Goal: Task Accomplishment & Management: Use online tool/utility

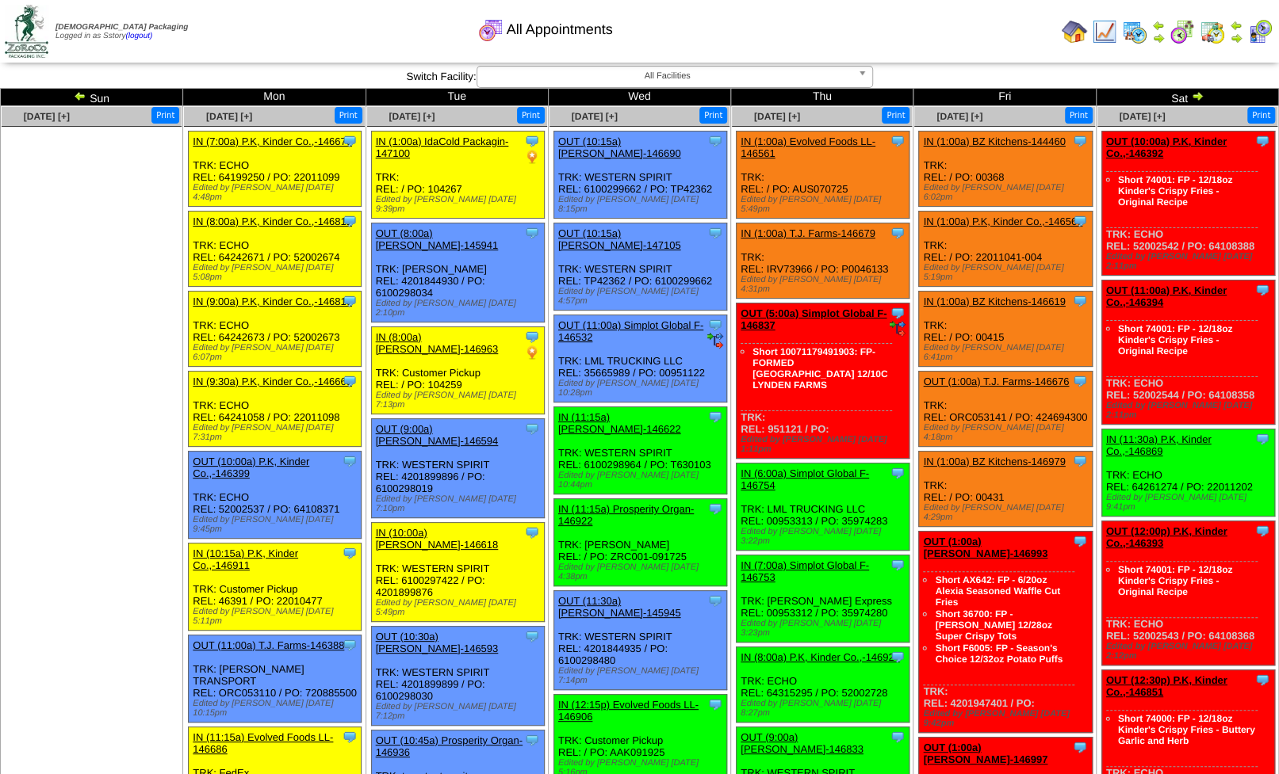
click at [1076, 29] on img at bounding box center [1073, 31] width 25 height 25
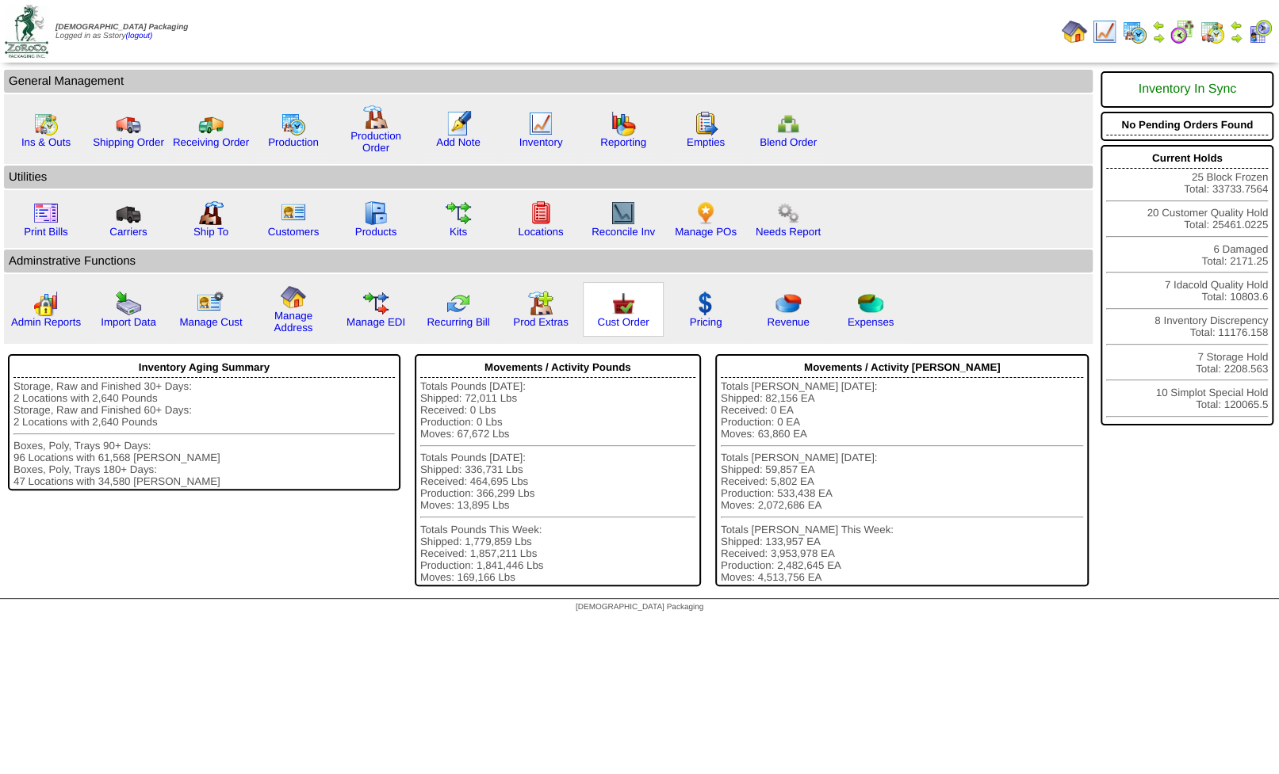
click at [623, 313] on img at bounding box center [622, 303] width 25 height 25
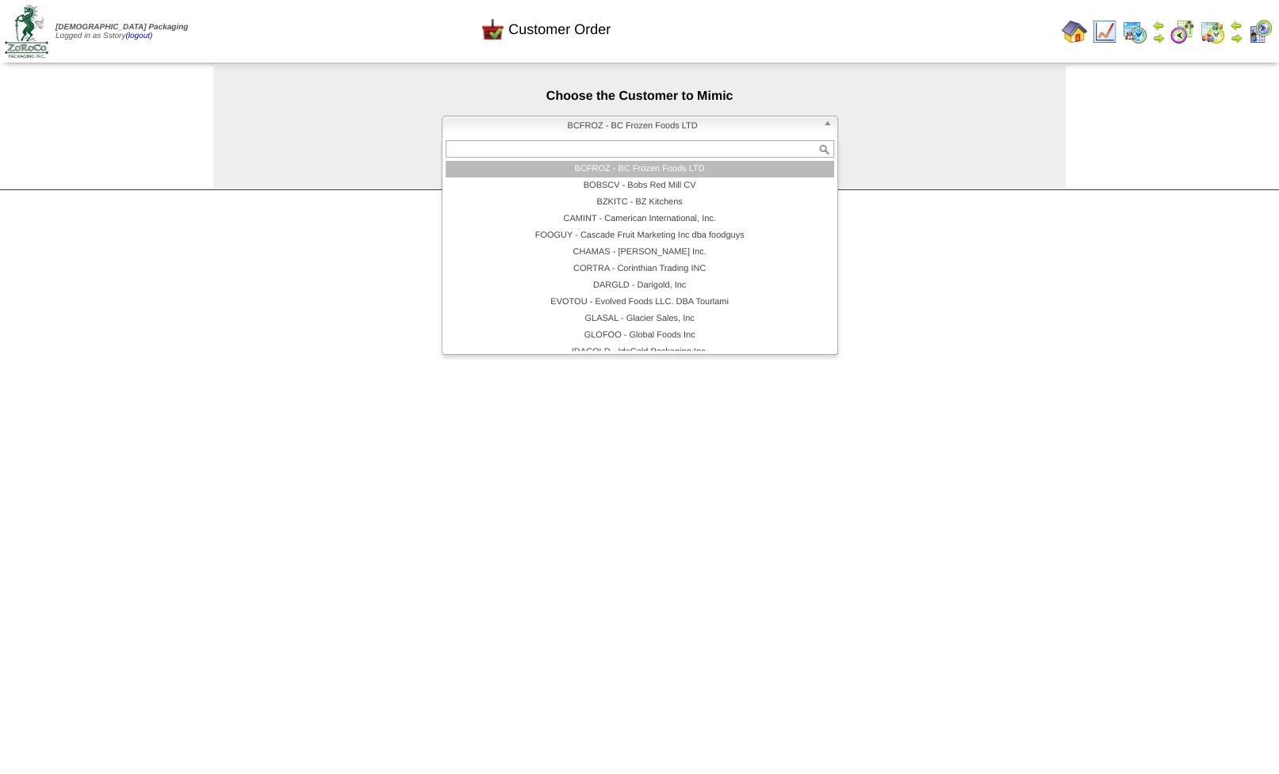
click at [602, 128] on span "BCFROZ - BC Frozen Foods LTD" at bounding box center [633, 126] width 368 height 19
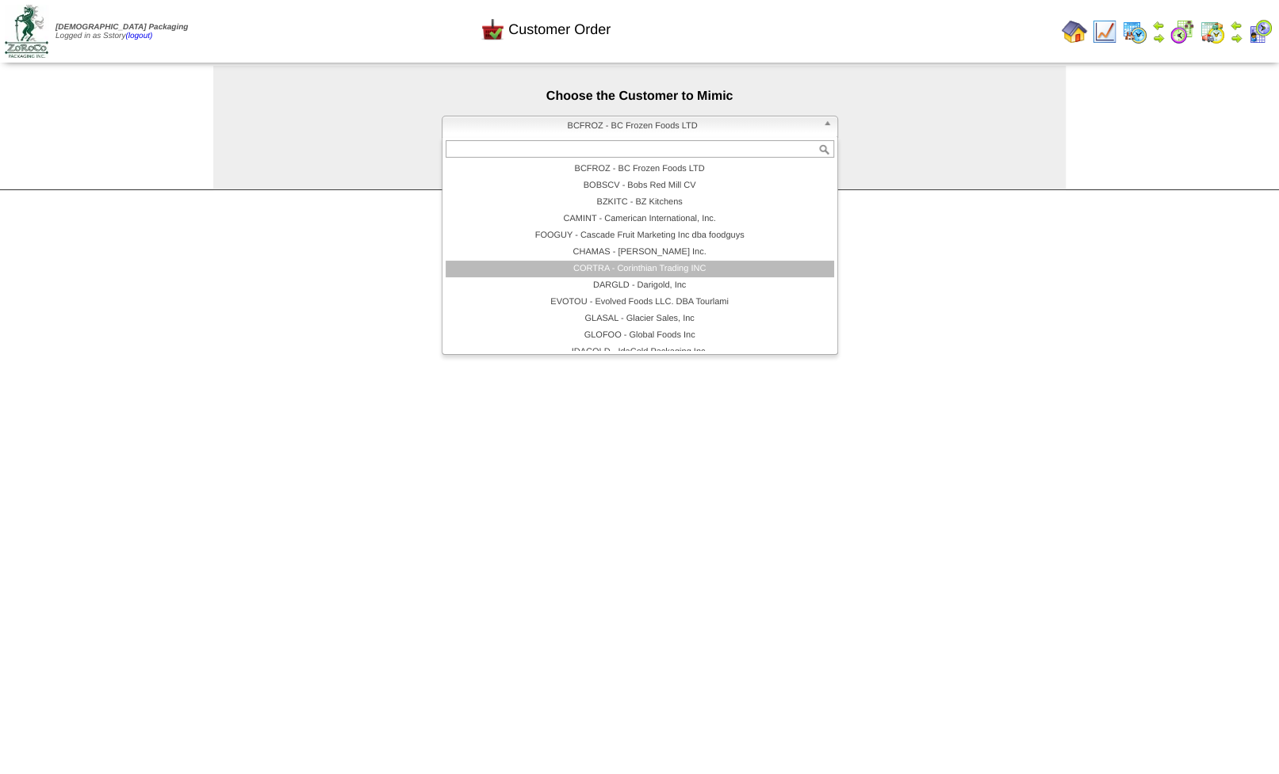
scroll to position [95, 0]
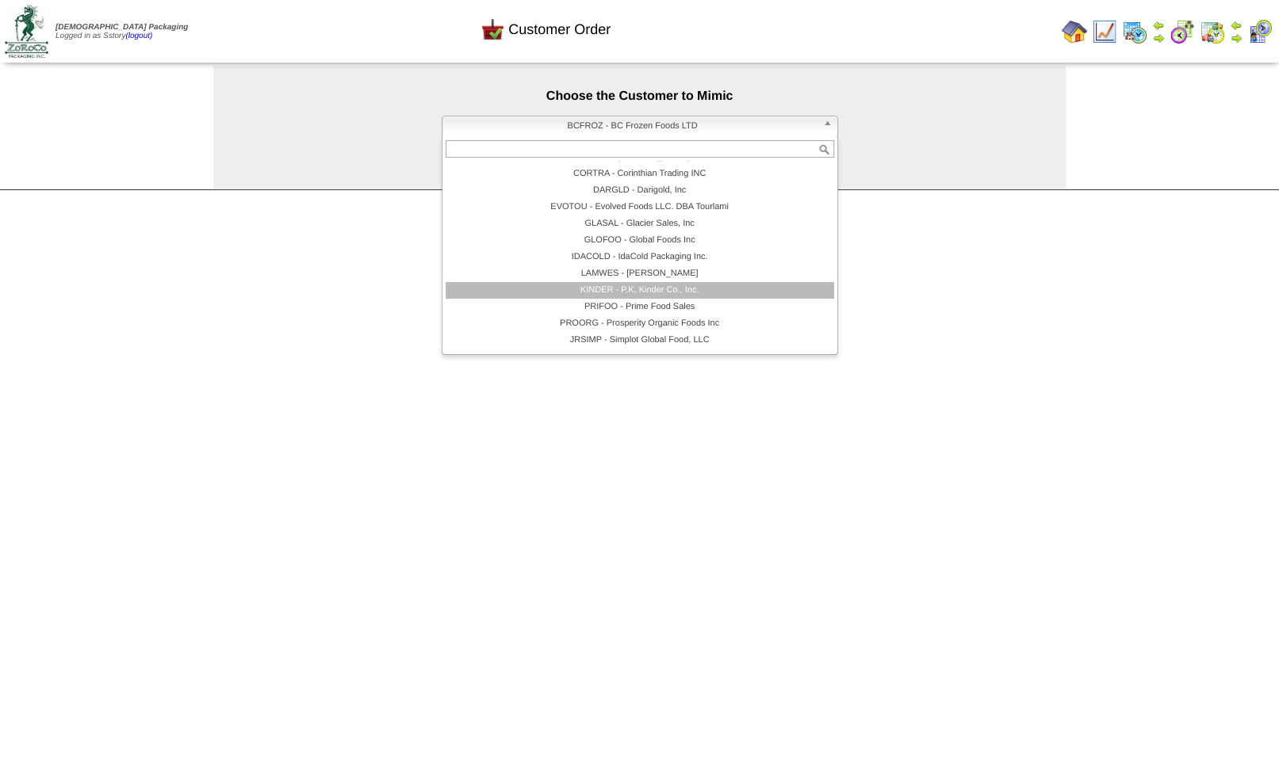
click at [627, 295] on li "KINDER - P.K, Kinder Co., Inc." at bounding box center [639, 290] width 388 height 17
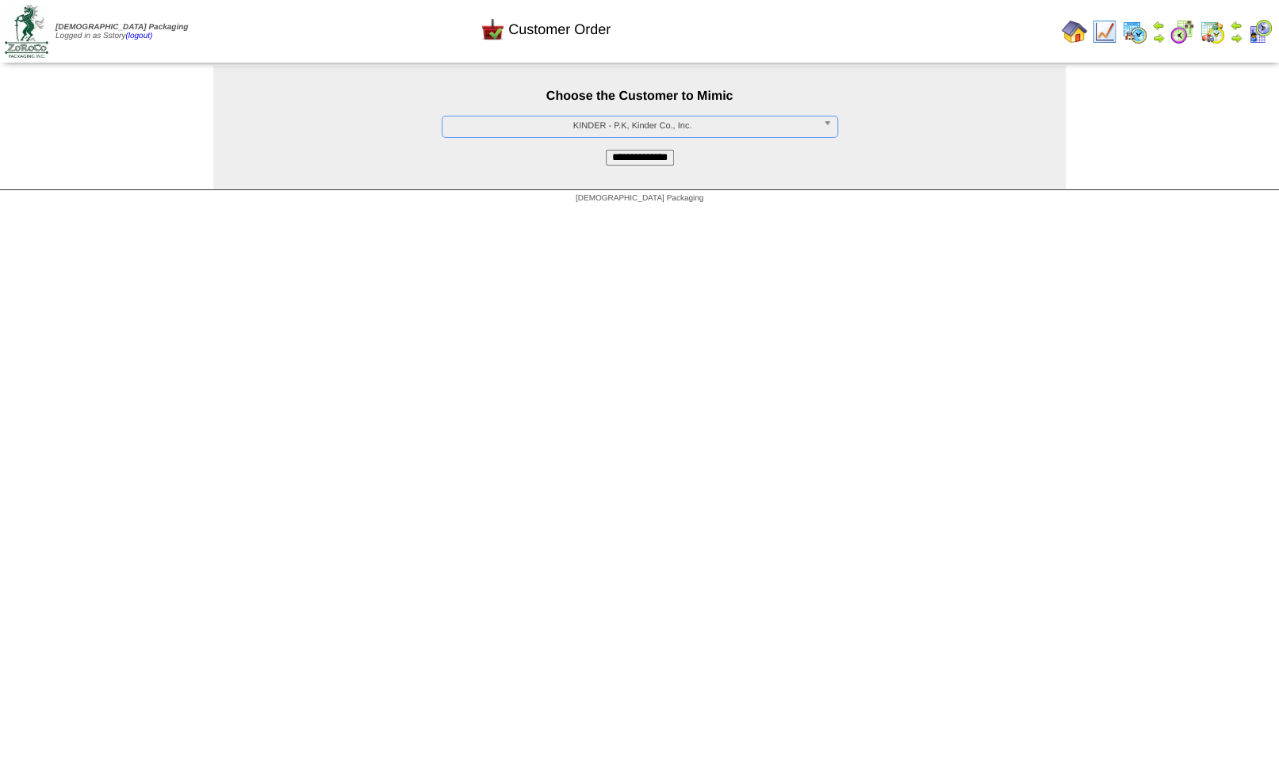
click at [617, 161] on input "**********" at bounding box center [640, 158] width 68 height 16
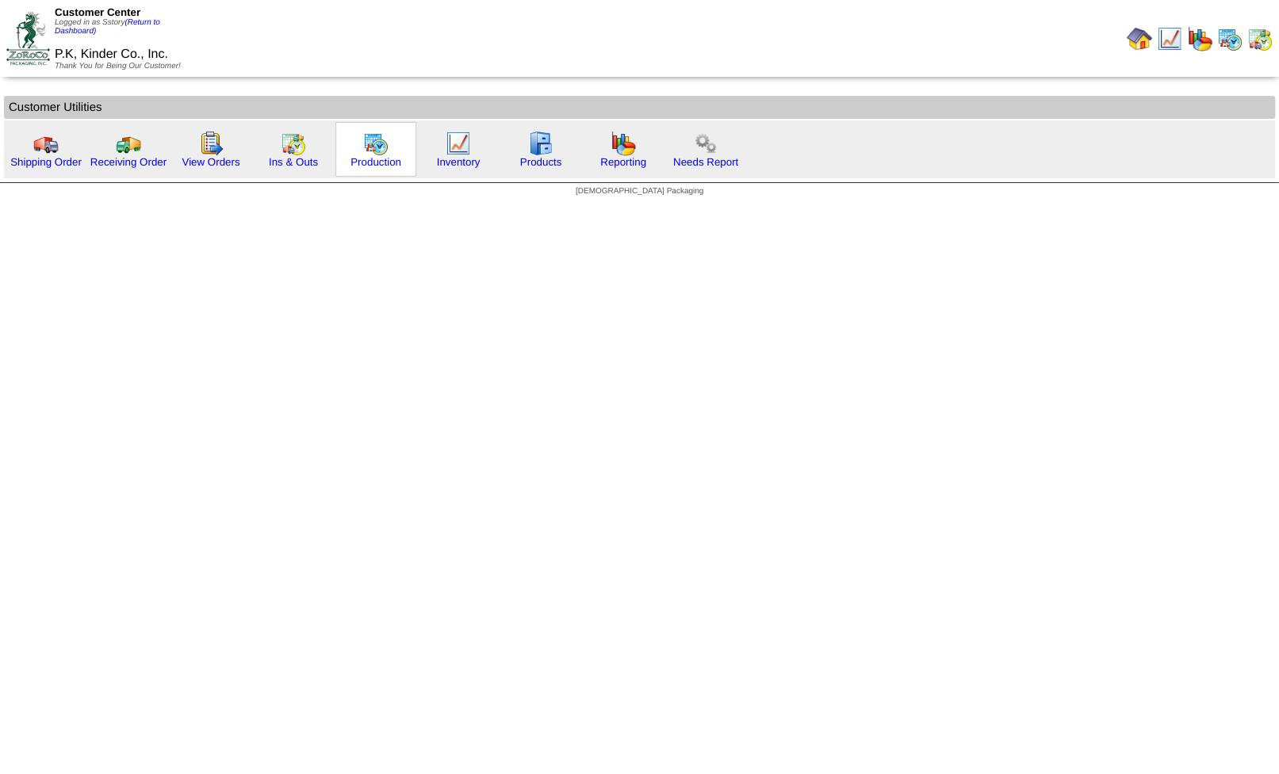
click at [377, 147] on img at bounding box center [375, 143] width 25 height 25
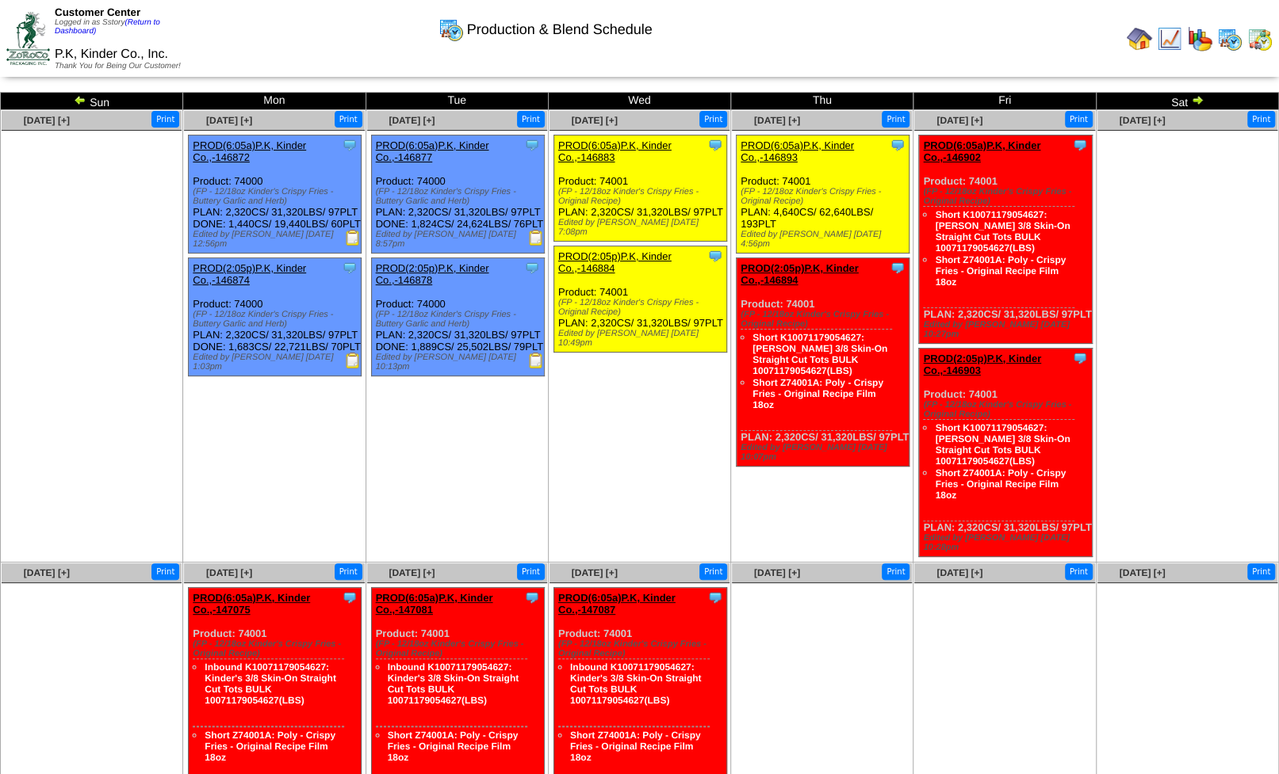
click at [1195, 101] on img at bounding box center [1197, 100] width 13 height 13
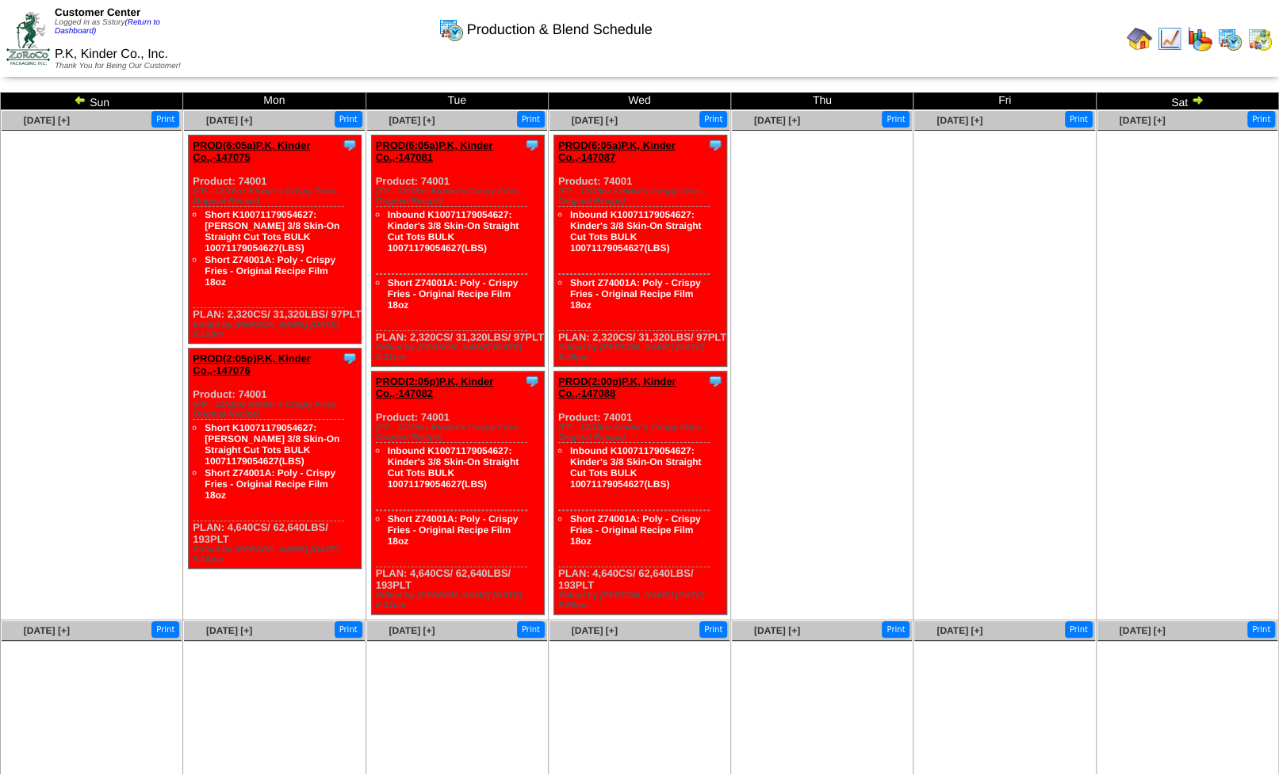
click at [83, 104] on img at bounding box center [80, 100] width 13 height 13
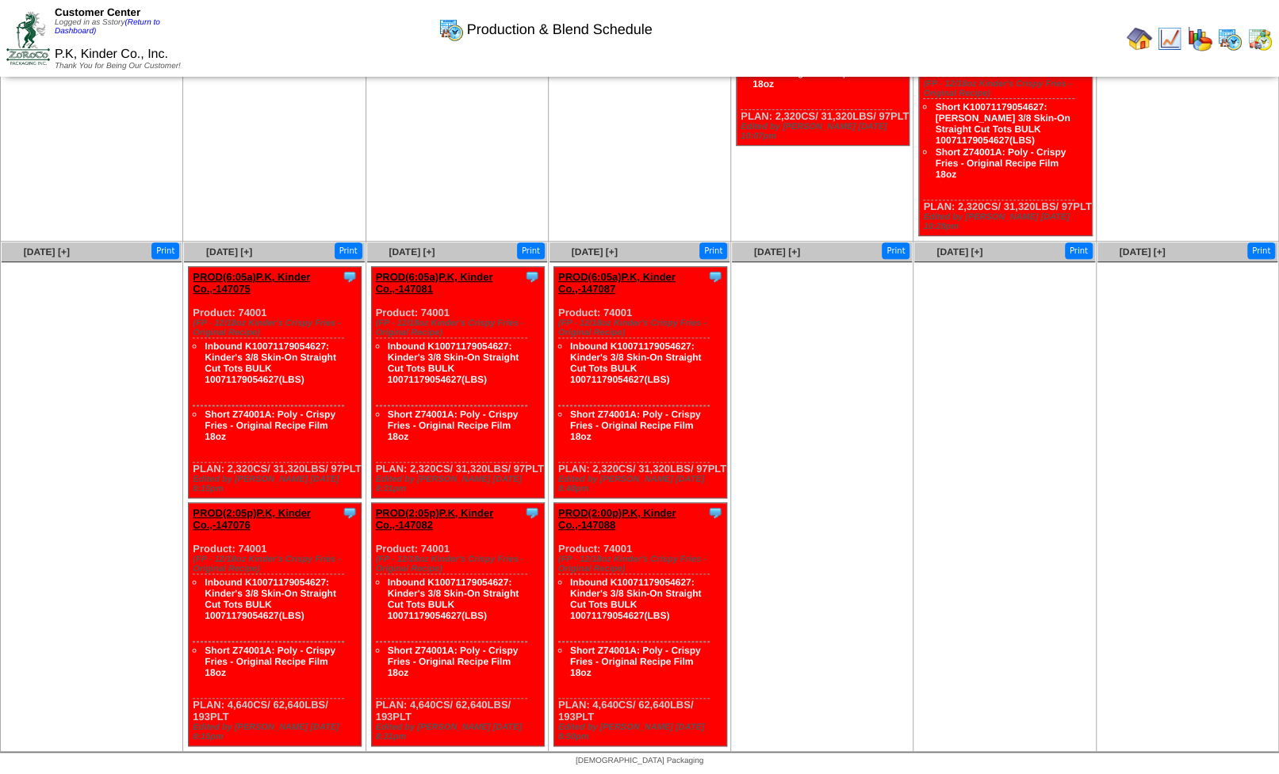
scroll to position [339, 0]
click at [572, 718] on div "Clone Item PROD(2:00p)P.K, Kinder Co.,-147088 P.K, Kinder Co., Inc. ScheduleID:…" at bounding box center [639, 624] width 173 height 243
